Goal: Task Accomplishment & Management: Complete application form

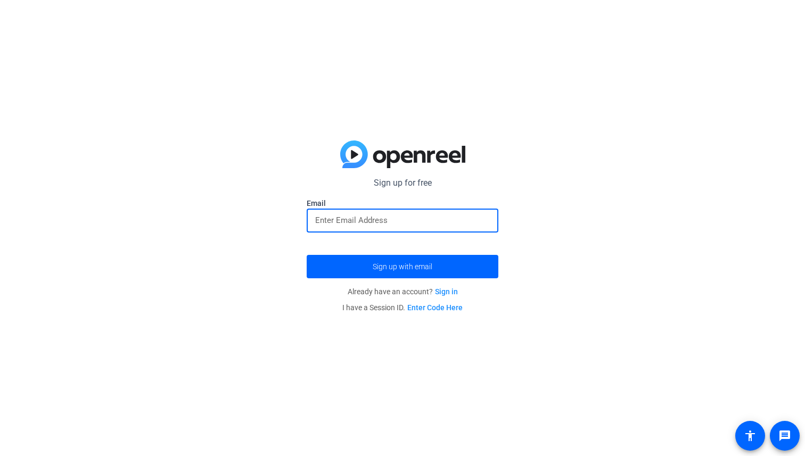
click at [419, 219] on input "email" at bounding box center [402, 220] width 175 height 13
type input "f"
type input "[EMAIL_ADDRESS][DOMAIN_NAME]"
click at [307, 255] on button "Sign up with email" at bounding box center [403, 266] width 192 height 23
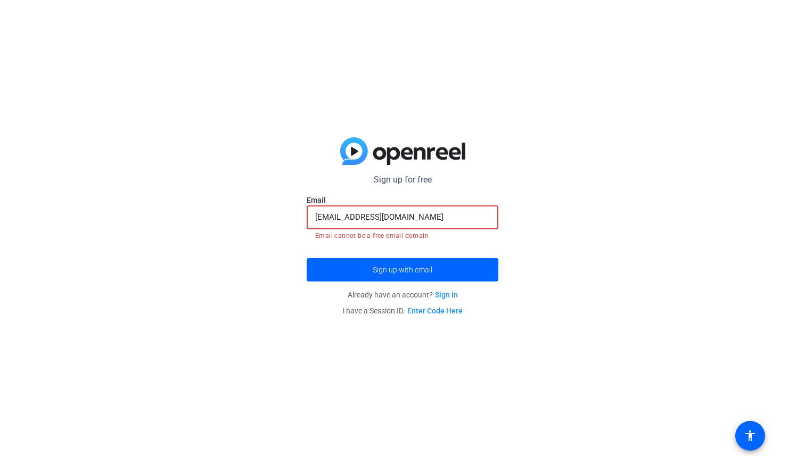
click at [440, 296] on link "Sign in" at bounding box center [446, 295] width 23 height 9
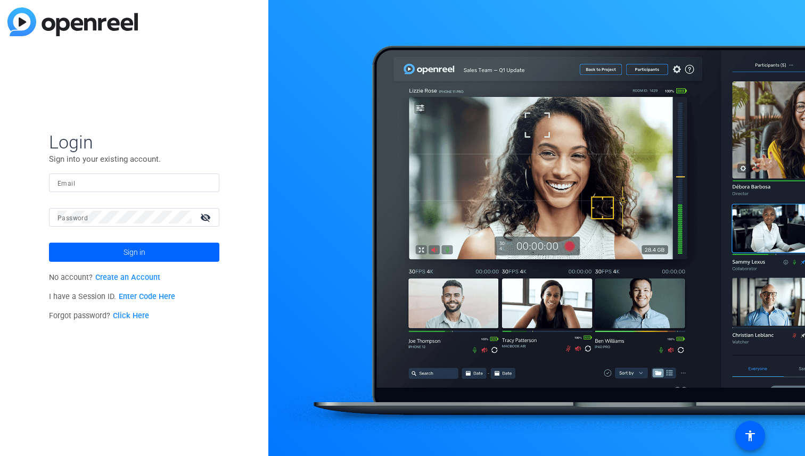
click at [141, 176] on input "Email" at bounding box center [134, 182] width 153 height 13
click at [44, 291] on div "Login Sign into your existing account. Email Password visibility_off Sign in No…" at bounding box center [134, 228] width 268 height 456
click at [149, 275] on link "Create an Account" at bounding box center [127, 277] width 65 height 9
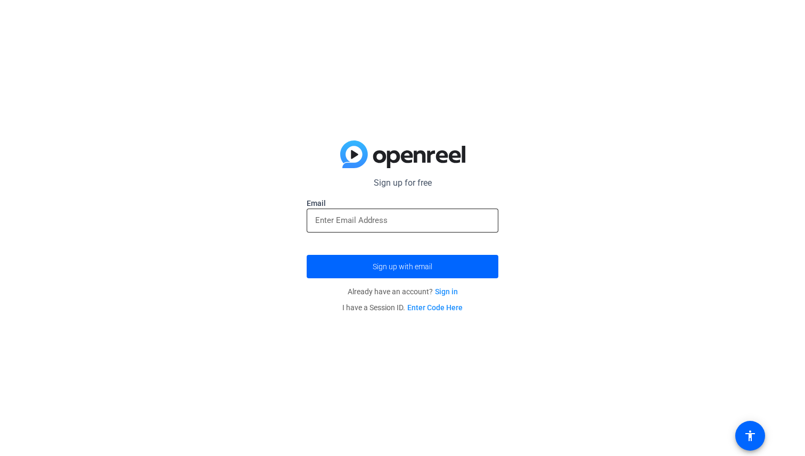
click at [332, 220] on input "email" at bounding box center [402, 220] width 175 height 13
click at [255, 175] on div "Sign up for free Email Sign up with email Already have an account? Sign in I ha…" at bounding box center [402, 228] width 805 height 456
